Goal: Task Accomplishment & Management: Manage account settings

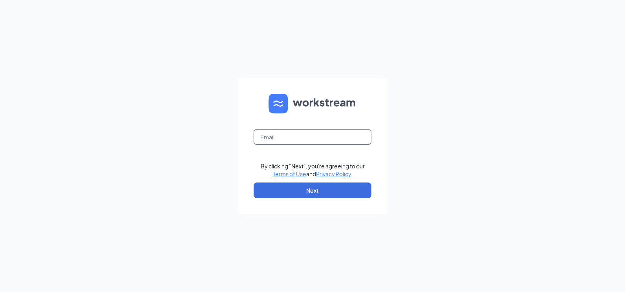
click at [294, 143] on input "text" at bounding box center [312, 137] width 118 height 16
type input "popeyesfamous203@sailormen.com"
click at [309, 199] on form "popeyesfamous203@sailormen.com By clicking "Next", you're agreeing to our Terms…" at bounding box center [312, 146] width 149 height 136
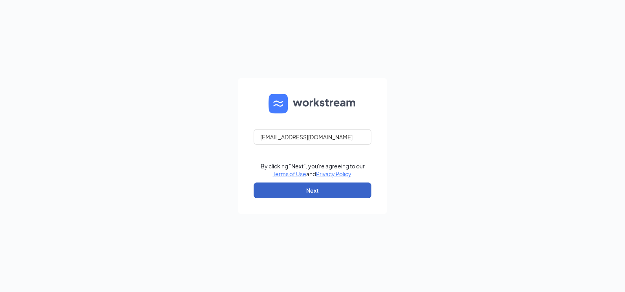
click at [299, 190] on button "Next" at bounding box center [312, 190] width 118 height 16
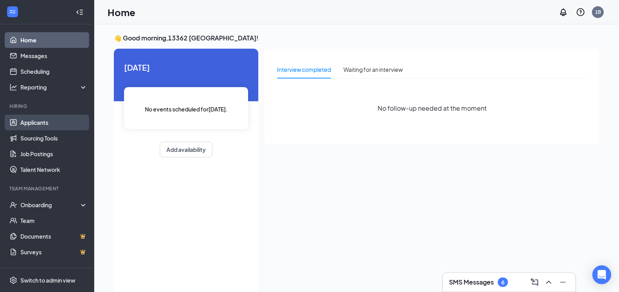
click at [45, 122] on link "Applicants" at bounding box center [53, 123] width 67 height 16
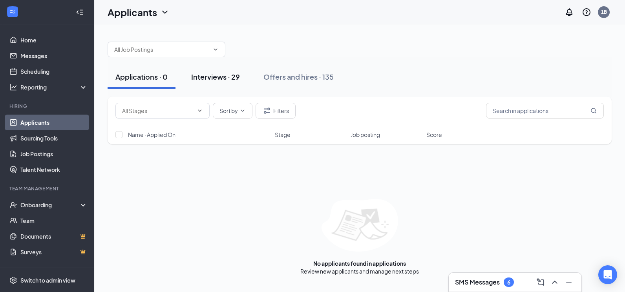
click at [217, 71] on button "Interviews · 29" at bounding box center [215, 77] width 64 height 24
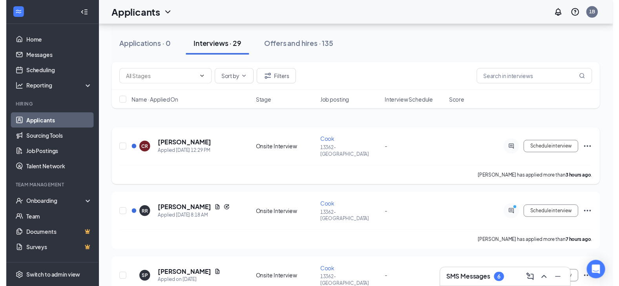
scroll to position [39, 0]
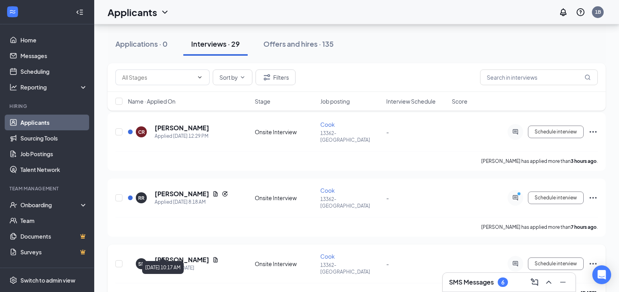
click at [195, 264] on div "Applied on [DATE]" at bounding box center [187, 268] width 64 height 8
click at [212, 257] on icon "Document" at bounding box center [215, 260] width 6 height 6
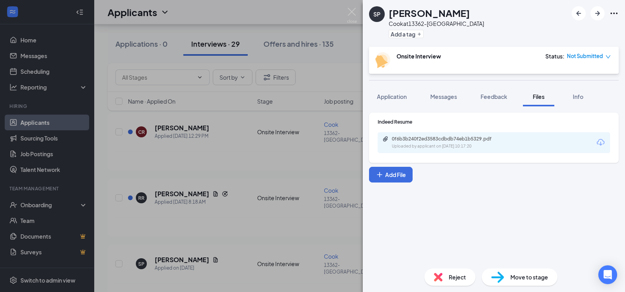
click at [409, 139] on div "0f6b3b240f2ed3583cdbdb74eb1b5329.pdf" at bounding box center [447, 139] width 110 height 6
click at [264, 160] on div "SP [PERSON_NAME] at 13362-Bainbridge Add a tag Onsite Interview Status : Not Su…" at bounding box center [312, 146] width 625 height 292
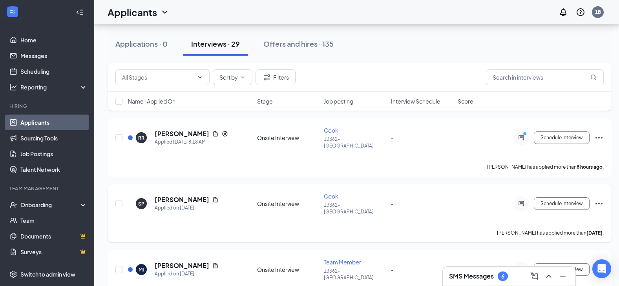
scroll to position [118, 0]
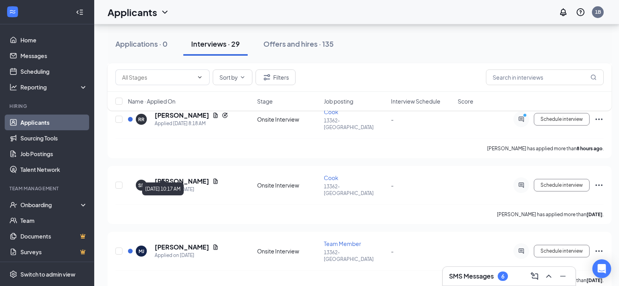
click at [212, 168] on body "Home Messages Scheduling Reporting Hiring Applicants Sourcing Tools Job Posting…" at bounding box center [309, 25] width 619 height 286
click at [235, 177] on div "SP [PERSON_NAME] Applied on [DATE]" at bounding box center [190, 185] width 124 height 16
